Goal: Navigation & Orientation: Understand site structure

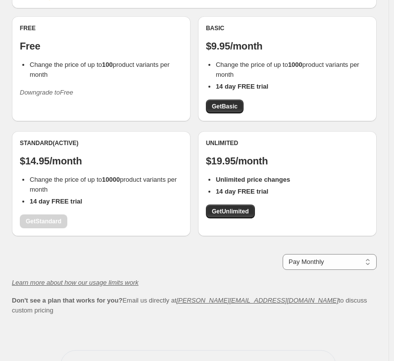
scroll to position [125, 0]
